Goal: Task Accomplishment & Management: Use online tool/utility

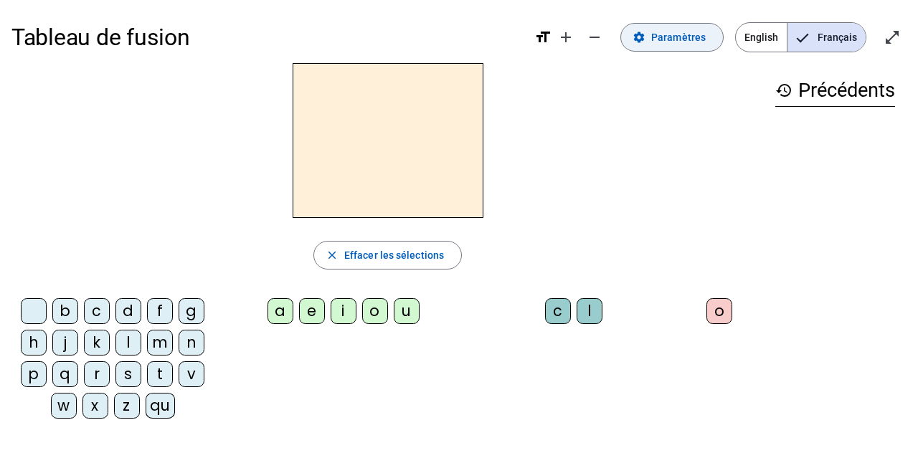
click at [687, 38] on span "Paramètres" at bounding box center [678, 37] width 54 height 17
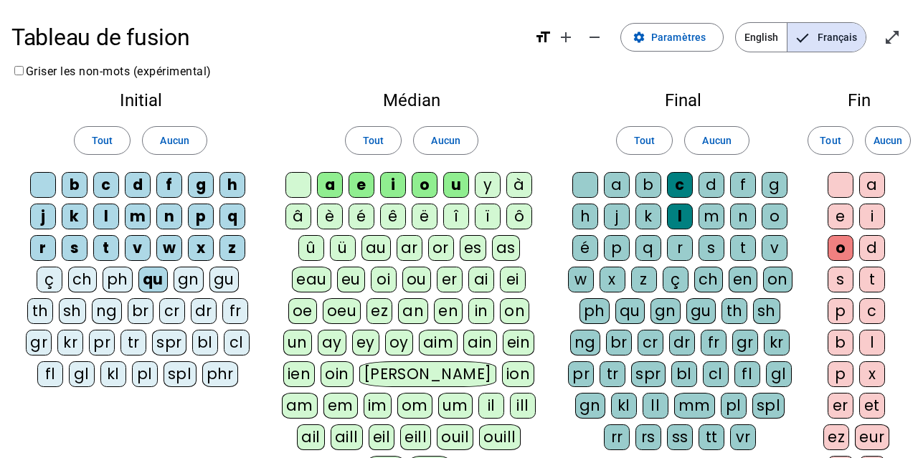
click at [682, 242] on div "r" at bounding box center [680, 248] width 26 height 26
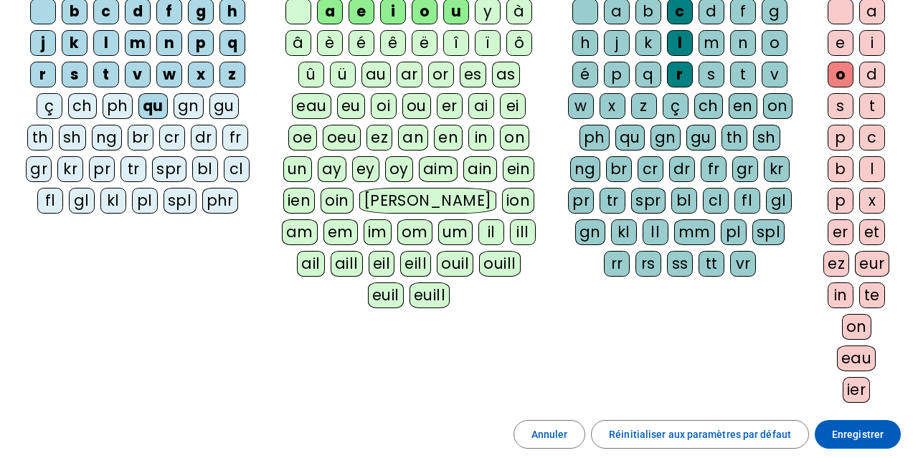
scroll to position [112, 0]
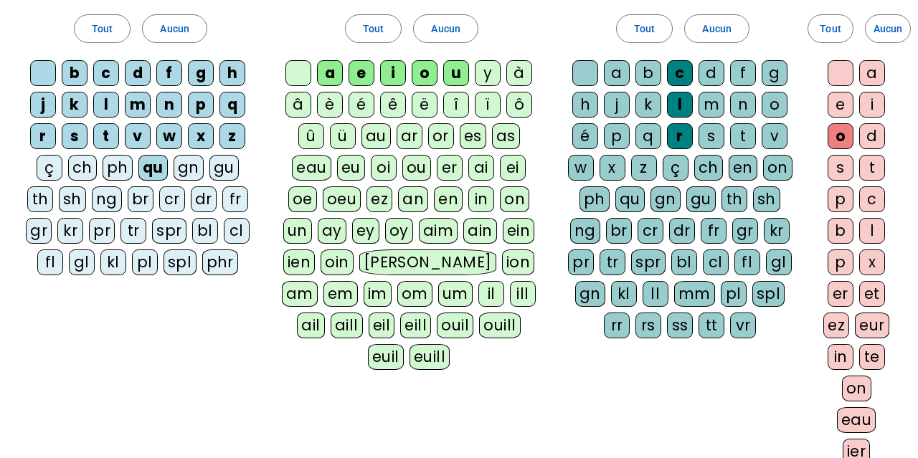
click at [839, 131] on div "o" at bounding box center [840, 136] width 26 height 26
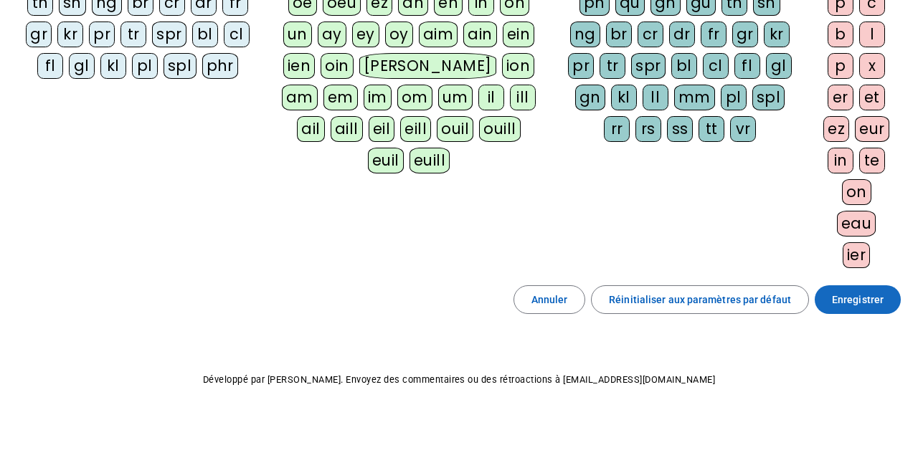
click at [842, 298] on span "Enregistrer" at bounding box center [857, 299] width 52 height 17
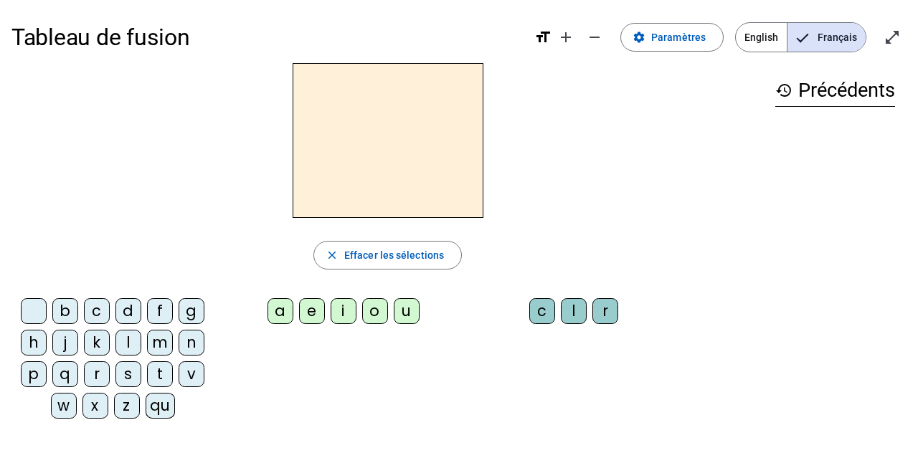
click at [165, 340] on div "m" at bounding box center [160, 343] width 26 height 26
click at [283, 310] on div "a" at bounding box center [280, 311] width 26 height 26
click at [158, 373] on div "t" at bounding box center [160, 374] width 26 height 26
click at [136, 367] on div "s" at bounding box center [128, 374] width 26 height 26
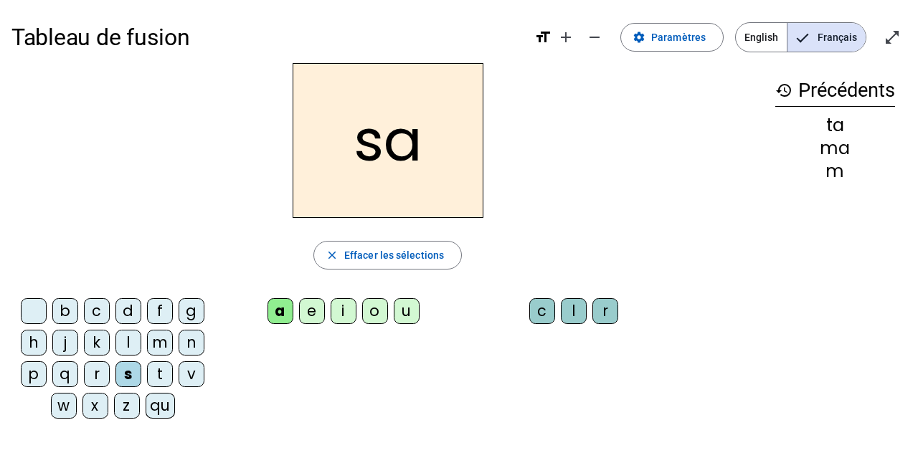
click at [576, 309] on div "l" at bounding box center [574, 311] width 26 height 26
click at [69, 309] on div "b" at bounding box center [65, 311] width 26 height 26
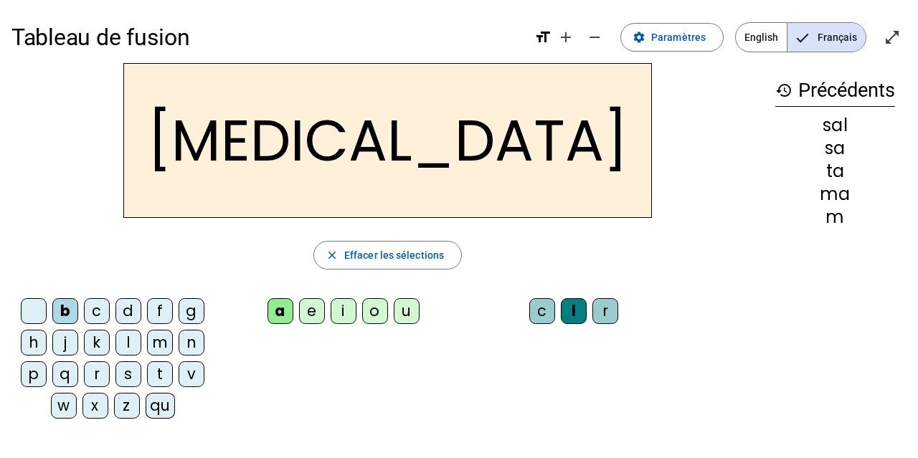
click at [151, 344] on div "m" at bounding box center [160, 343] width 26 height 26
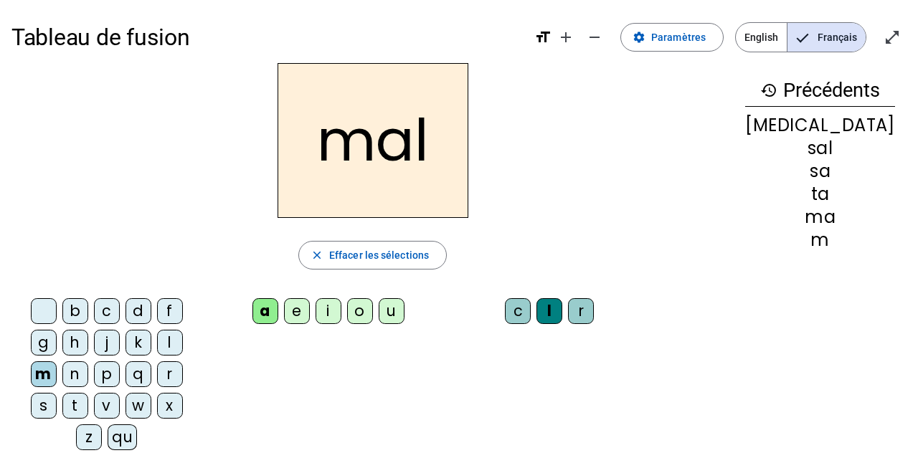
click at [341, 308] on div "i" at bounding box center [328, 311] width 26 height 26
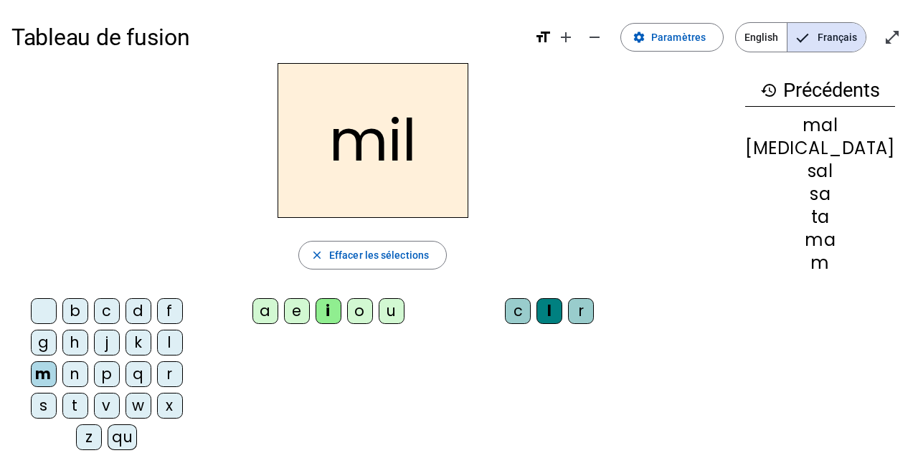
click at [57, 393] on div "s" at bounding box center [44, 406] width 26 height 26
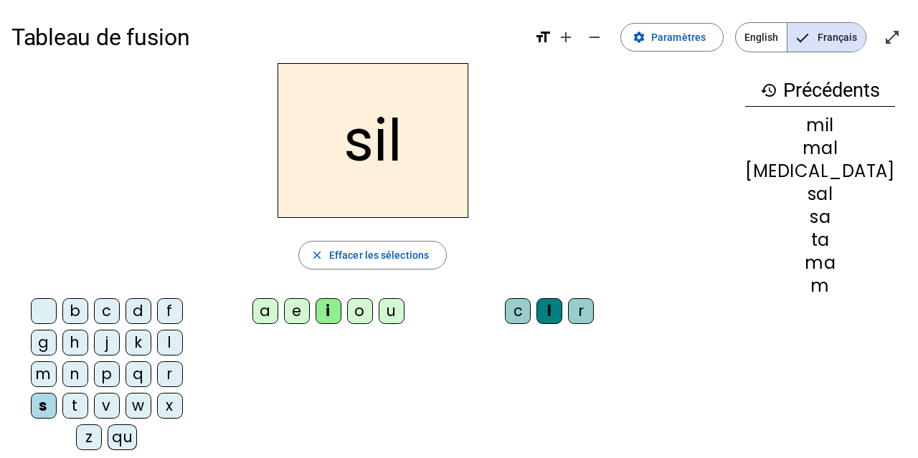
click at [562, 317] on div "l" at bounding box center [549, 311] width 26 height 26
click at [562, 310] on div "l" at bounding box center [549, 311] width 26 height 26
click at [429, 262] on span "Effacer les sélections" at bounding box center [379, 255] width 100 height 17
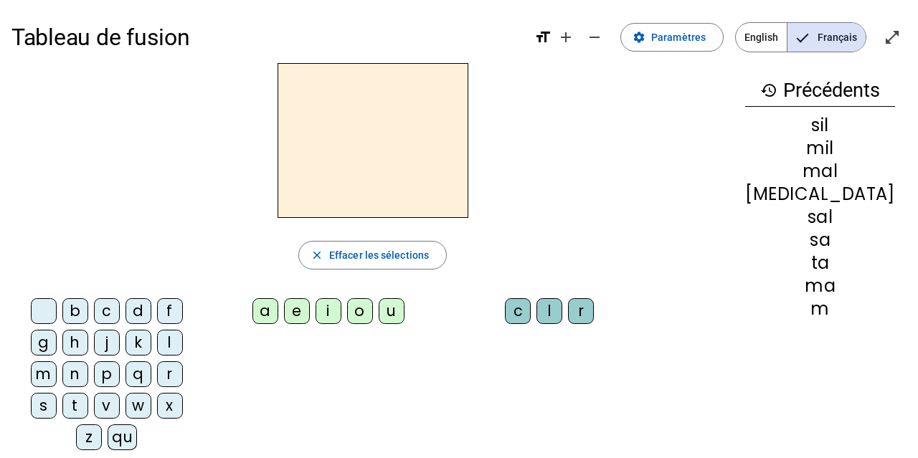
click at [57, 393] on div "s" at bounding box center [44, 406] width 26 height 26
click at [330, 311] on div "i" at bounding box center [328, 311] width 26 height 26
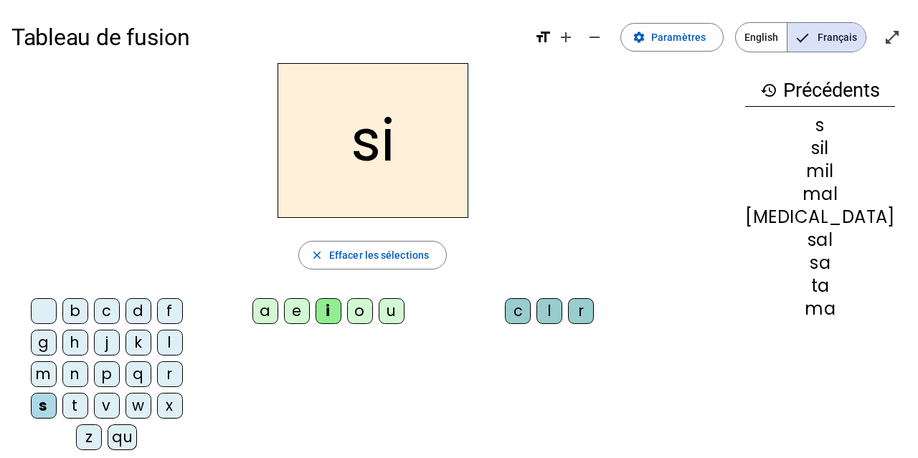
click at [401, 305] on div "u" at bounding box center [391, 311] width 26 height 26
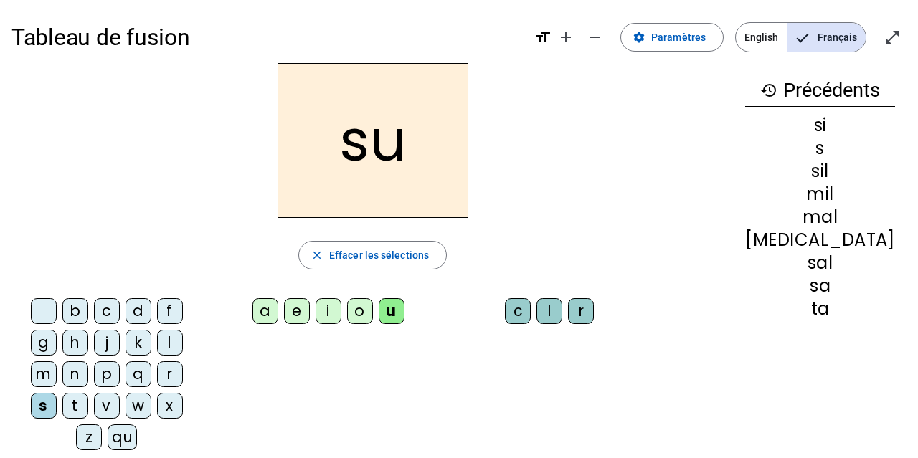
click at [594, 308] on div "r" at bounding box center [581, 311] width 26 height 26
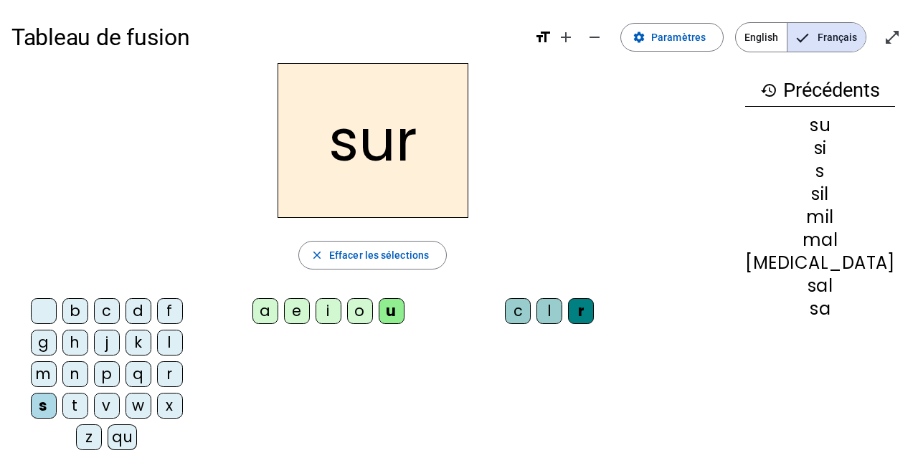
click at [57, 361] on div "m" at bounding box center [44, 374] width 26 height 26
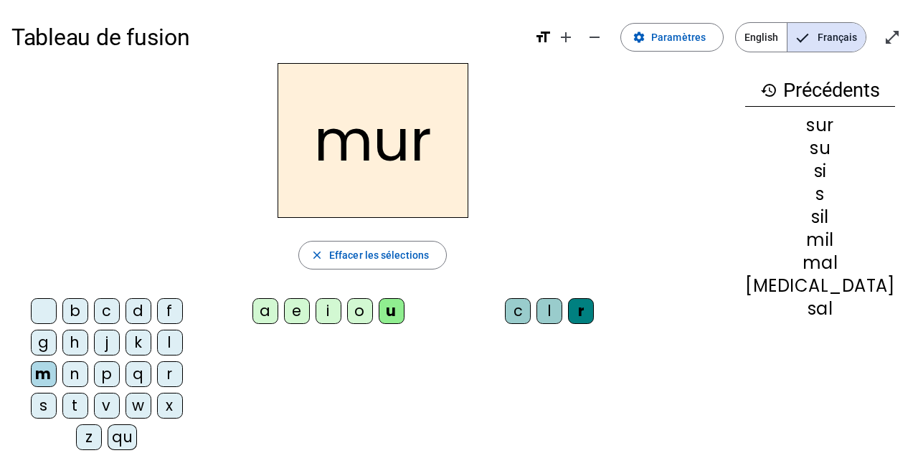
click at [126, 310] on div "d" at bounding box center [138, 311] width 26 height 26
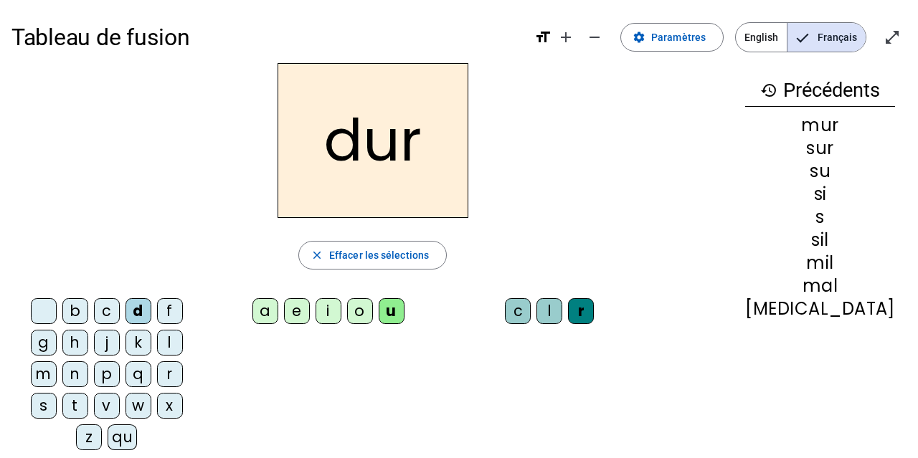
click at [594, 319] on div "r" at bounding box center [581, 311] width 26 height 26
click at [562, 313] on div "l" at bounding box center [549, 311] width 26 height 26
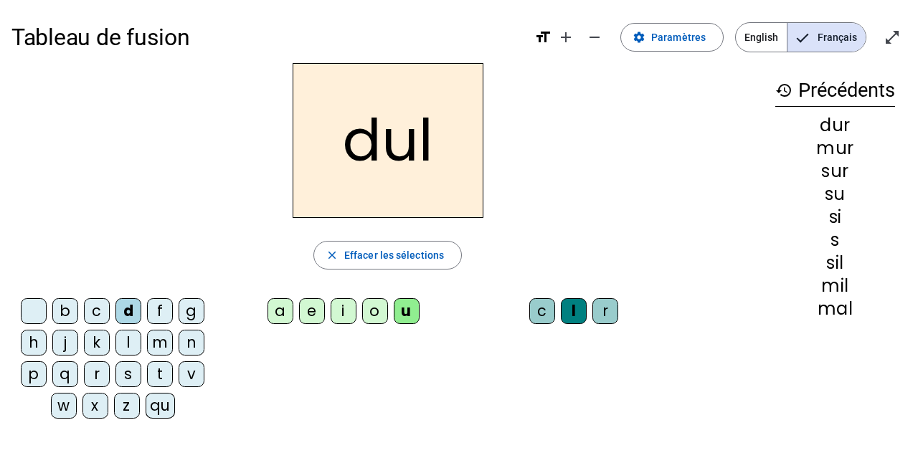
click at [607, 310] on div "r" at bounding box center [605, 311] width 26 height 26
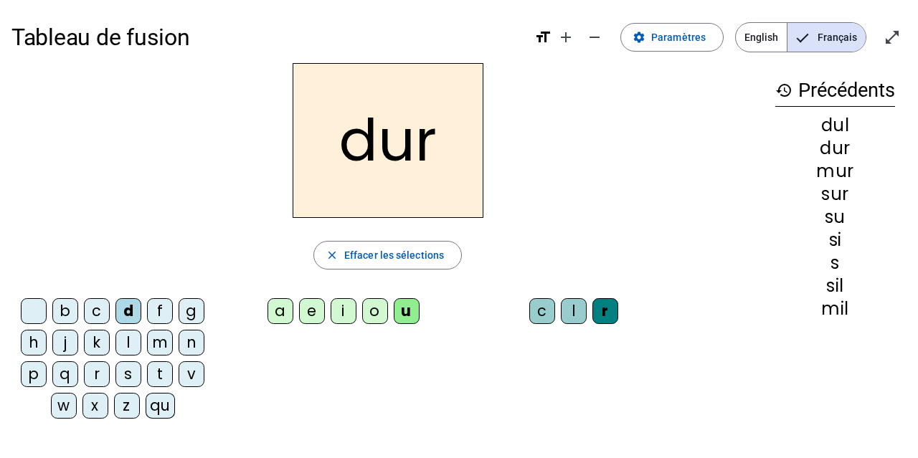
click at [607, 310] on div "r" at bounding box center [605, 311] width 26 height 26
click at [579, 308] on div "l" at bounding box center [574, 311] width 26 height 26
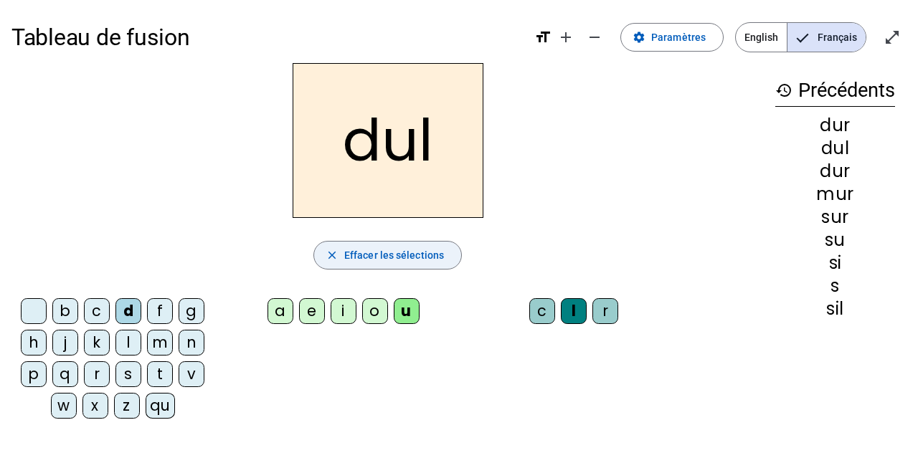
click at [430, 253] on span "Effacer les sélections" at bounding box center [394, 255] width 100 height 17
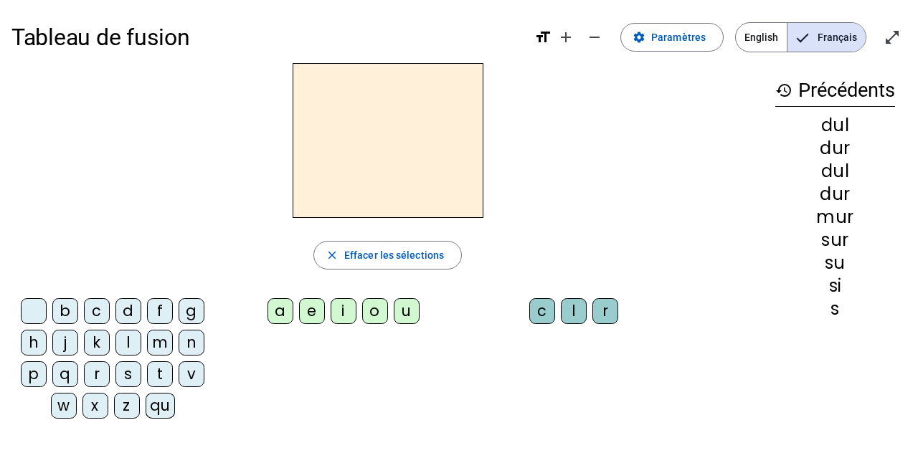
click at [125, 306] on div "d" at bounding box center [128, 311] width 26 height 26
click at [399, 314] on div "u" at bounding box center [407, 311] width 26 height 26
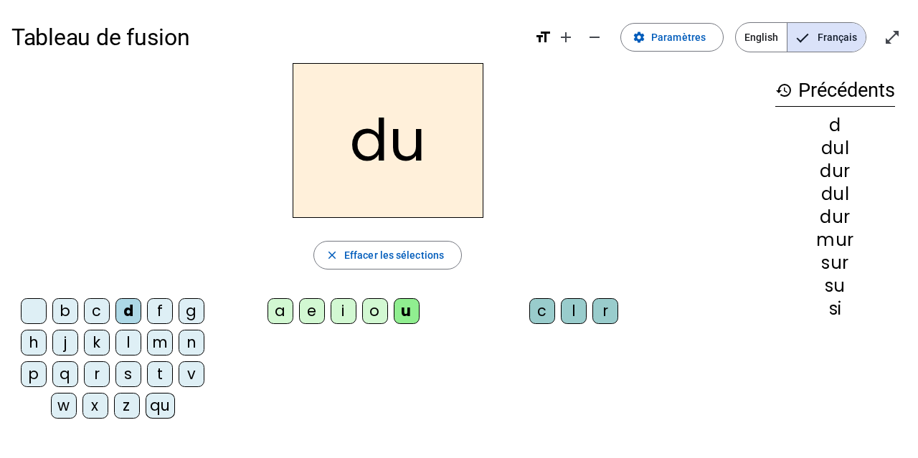
click at [71, 301] on div "b" at bounding box center [65, 311] width 26 height 26
click at [166, 371] on div "t" at bounding box center [160, 374] width 26 height 26
